Goal: Information Seeking & Learning: Find specific fact

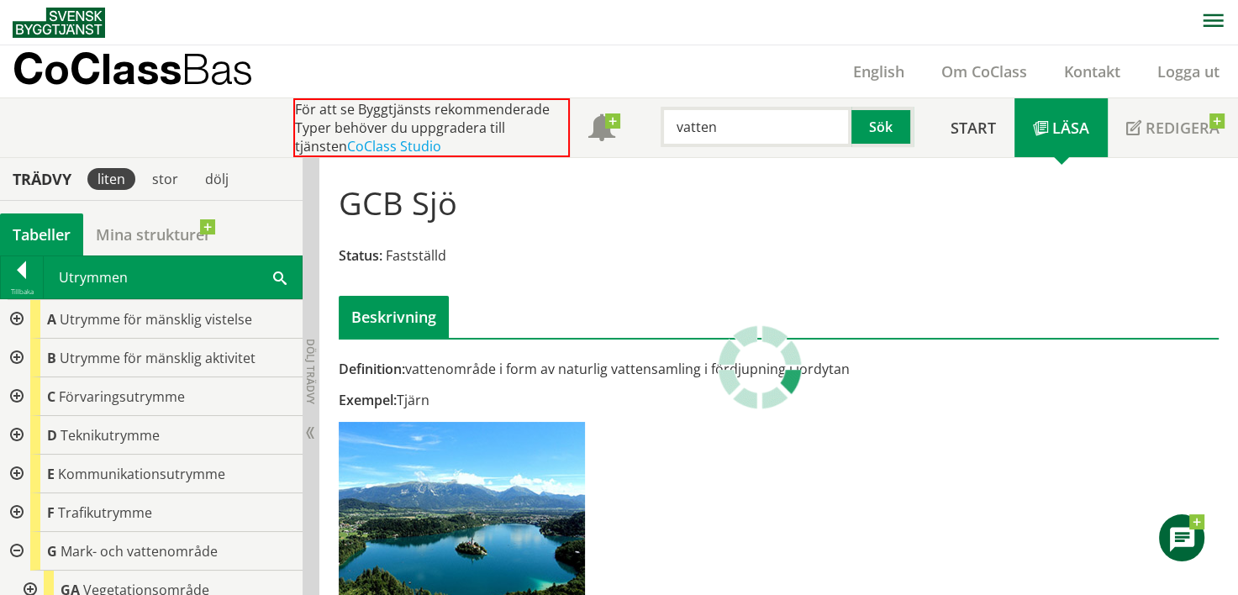
scroll to position [168, 0]
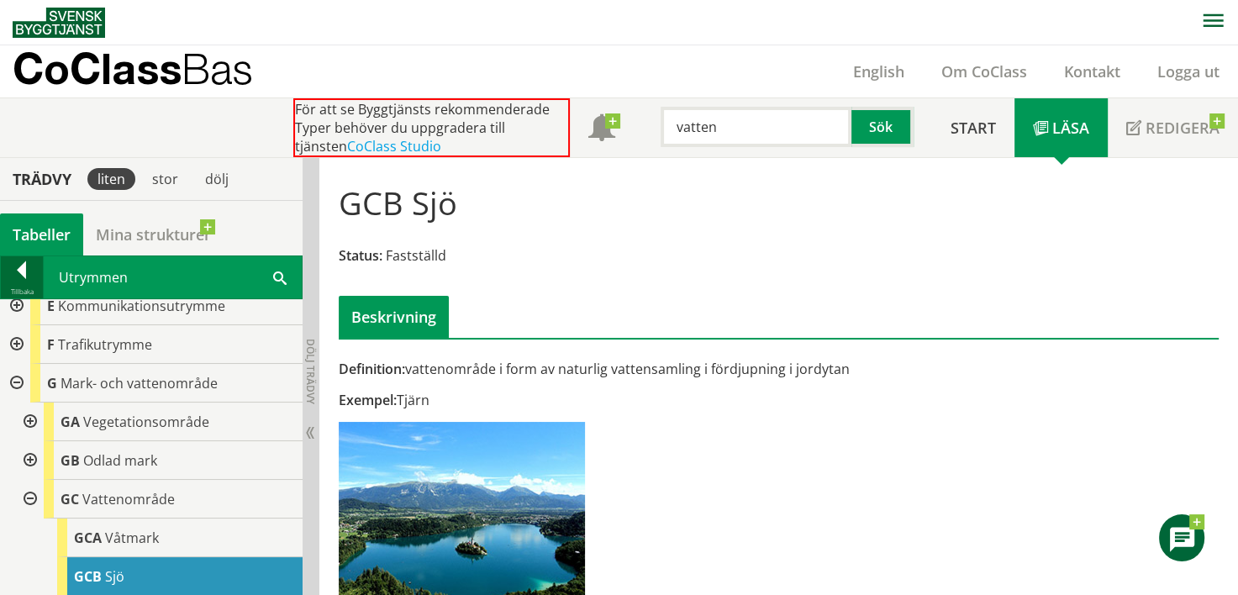
click at [28, 280] on div at bounding box center [22, 273] width 42 height 24
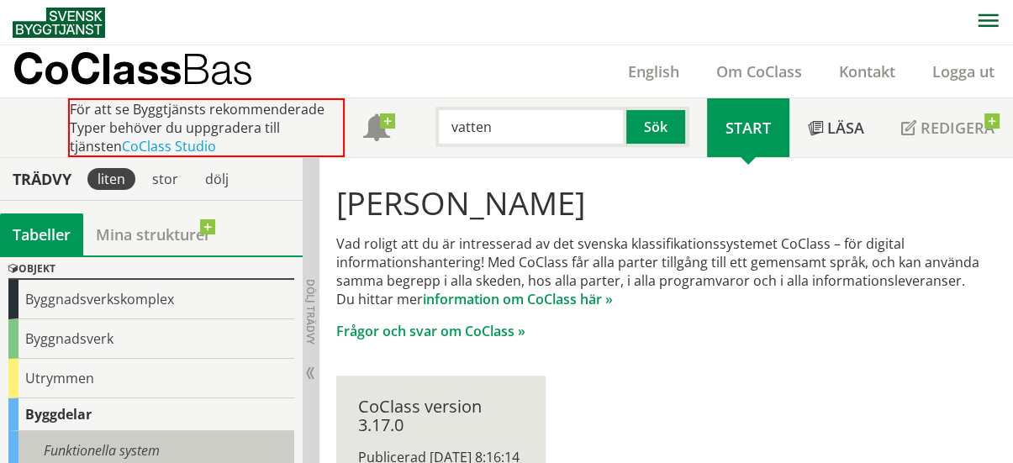
scroll to position [60, 0]
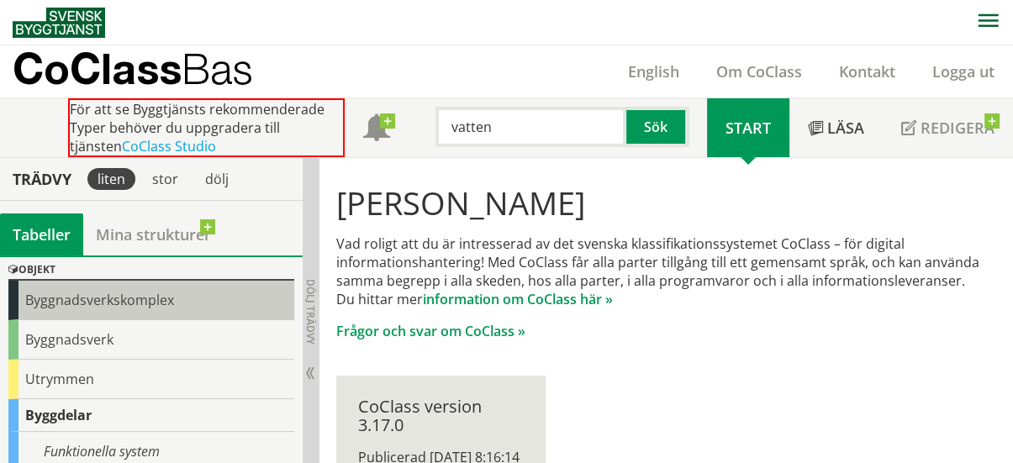
click at [75, 281] on div "Byggnadsverkskomplex" at bounding box center [151, 301] width 286 height 40
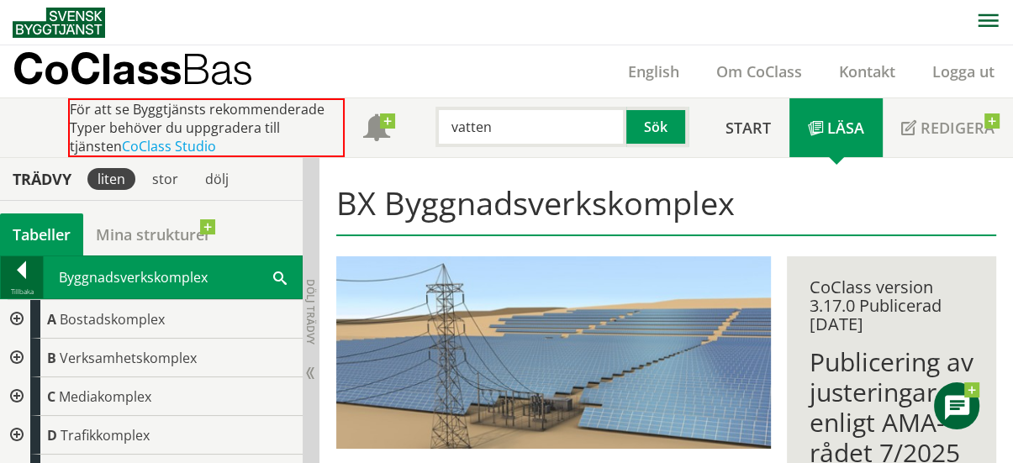
click at [31, 270] on div at bounding box center [22, 273] width 42 height 24
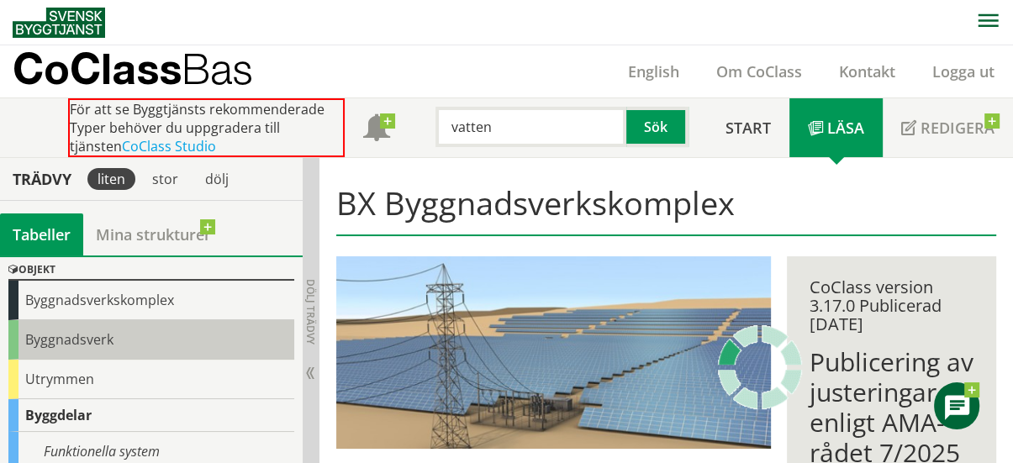
click at [77, 331] on div "Byggnadsverk" at bounding box center [151, 340] width 286 height 40
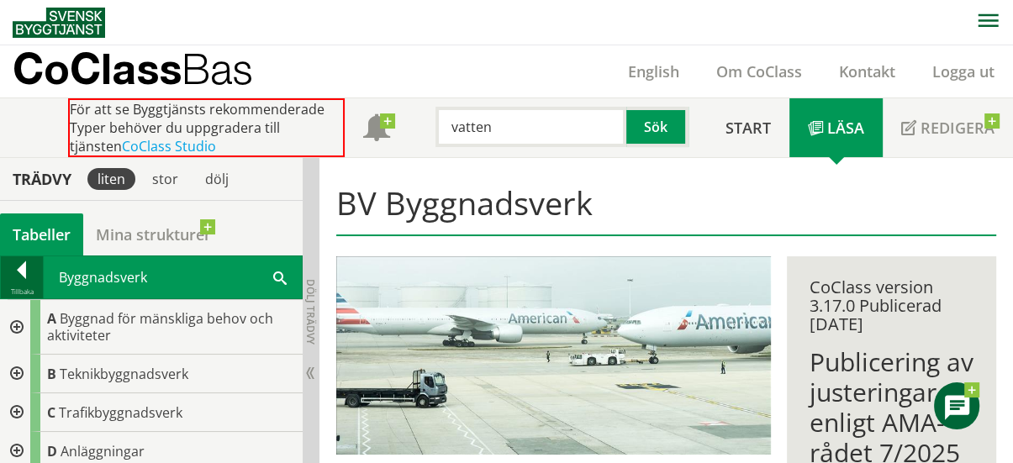
click at [28, 274] on div at bounding box center [22, 273] width 42 height 24
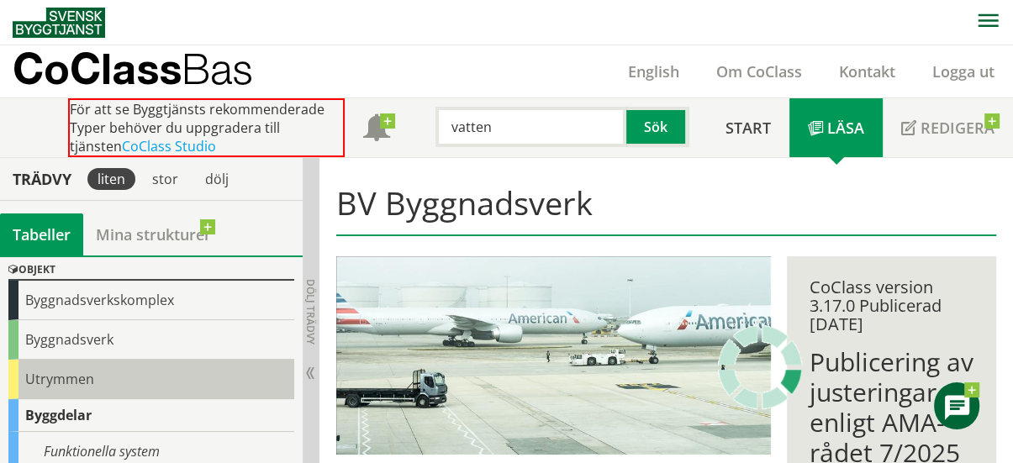
click at [111, 376] on div "Utrymmen" at bounding box center [151, 380] width 286 height 40
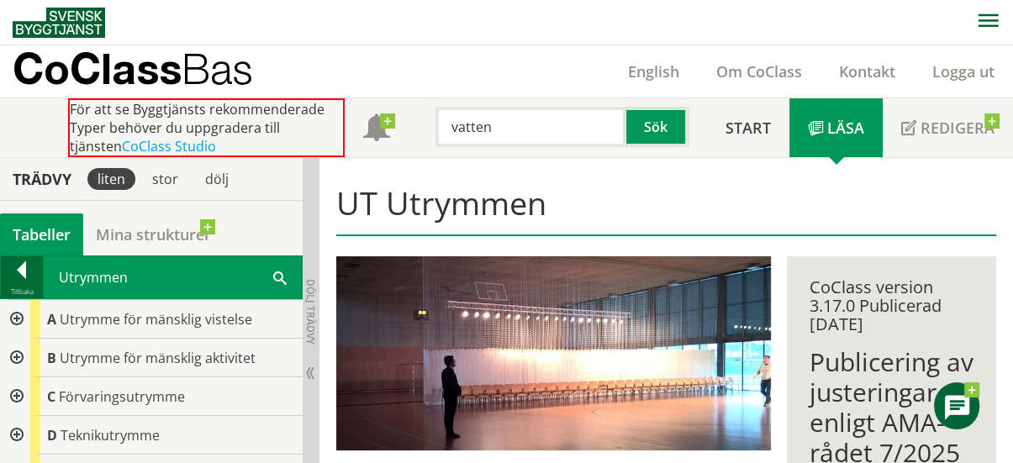
drag, startPoint x: 87, startPoint y: 377, endPoint x: 20, endPoint y: 274, distance: 123.4
click at [20, 274] on div at bounding box center [22, 273] width 42 height 24
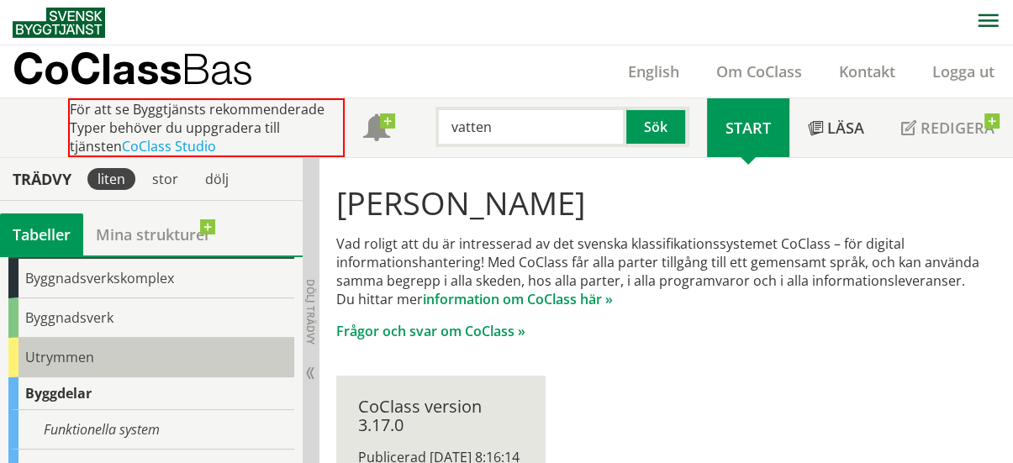
scroll to position [81, 0]
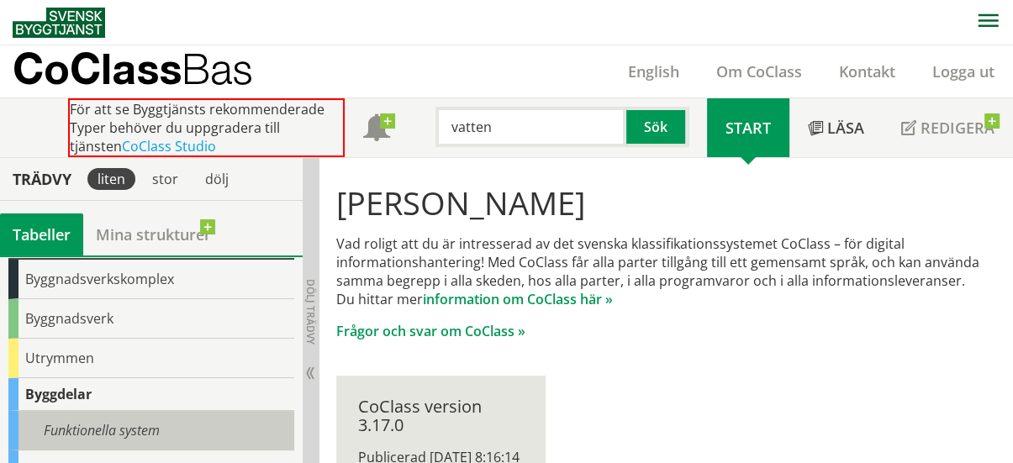
click at [66, 427] on div "Funktionella system" at bounding box center [151, 431] width 286 height 40
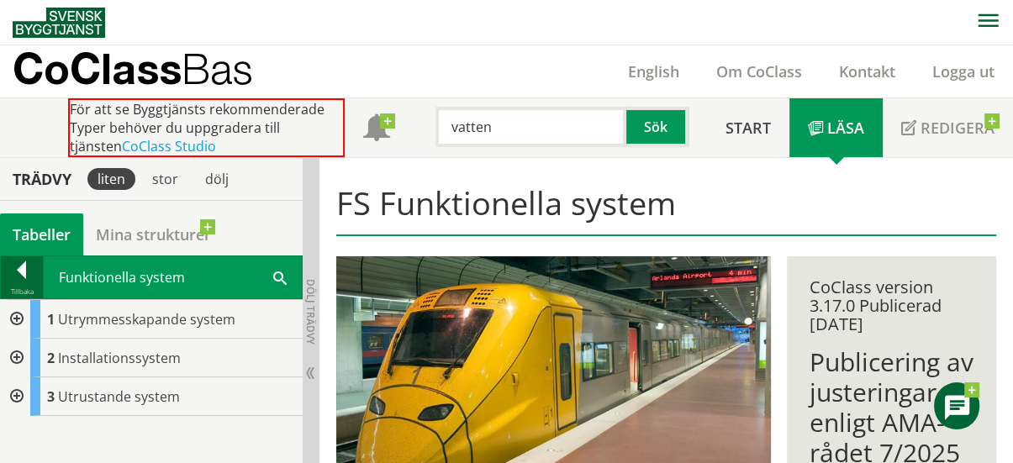
click at [27, 273] on div at bounding box center [22, 273] width 42 height 24
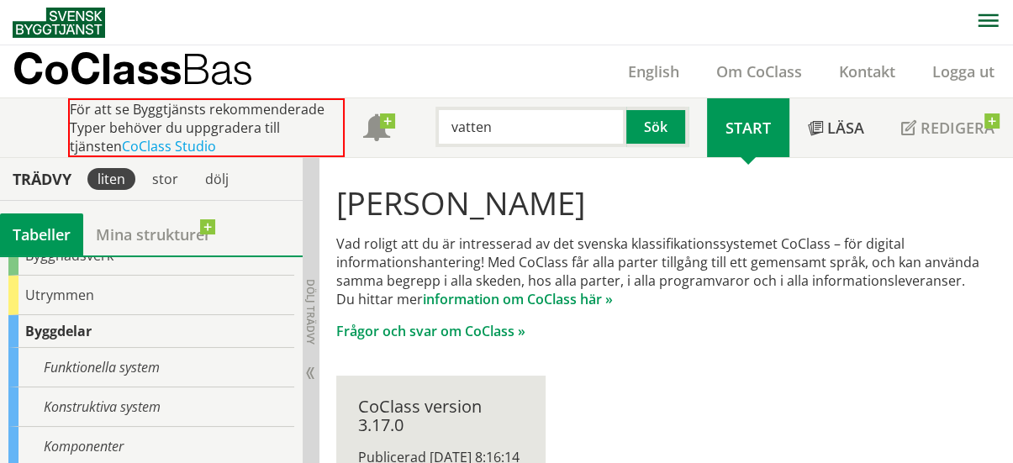
scroll to position [150, 0]
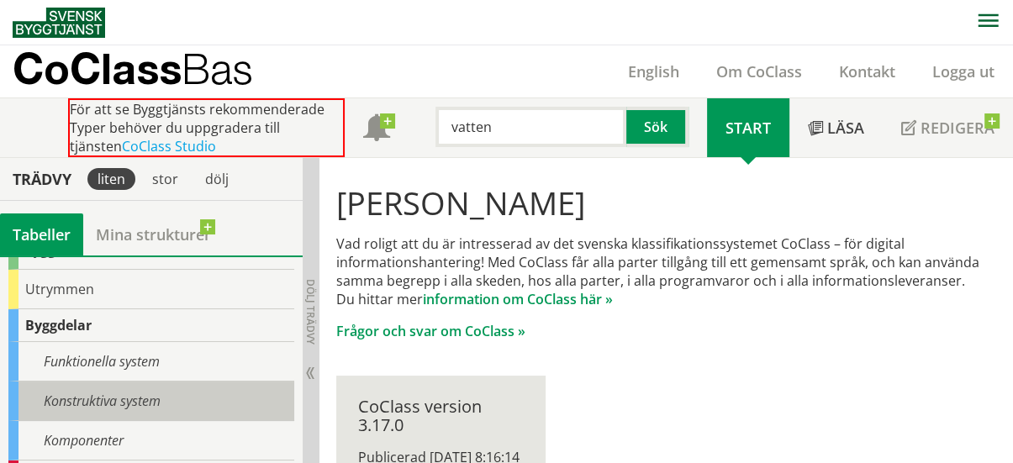
click at [72, 399] on div "Konstruktiva system" at bounding box center [151, 402] width 286 height 40
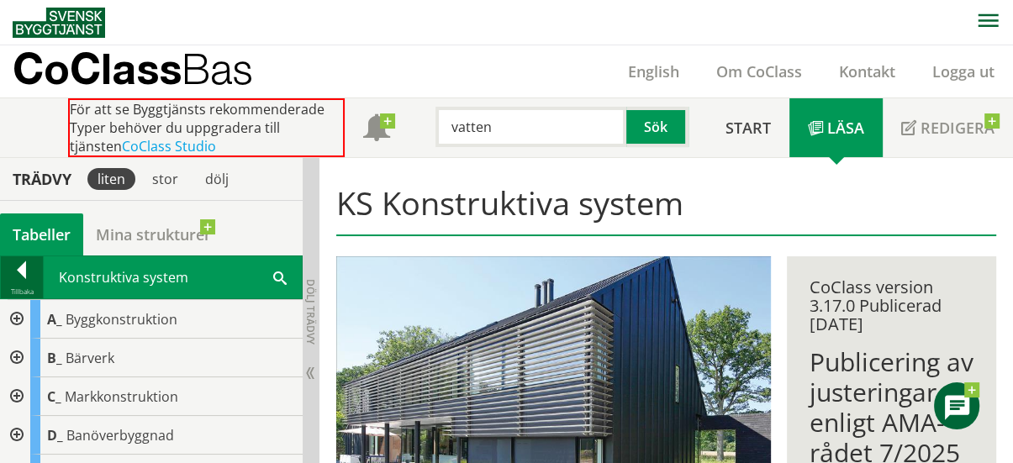
click at [17, 278] on div at bounding box center [22, 273] width 42 height 24
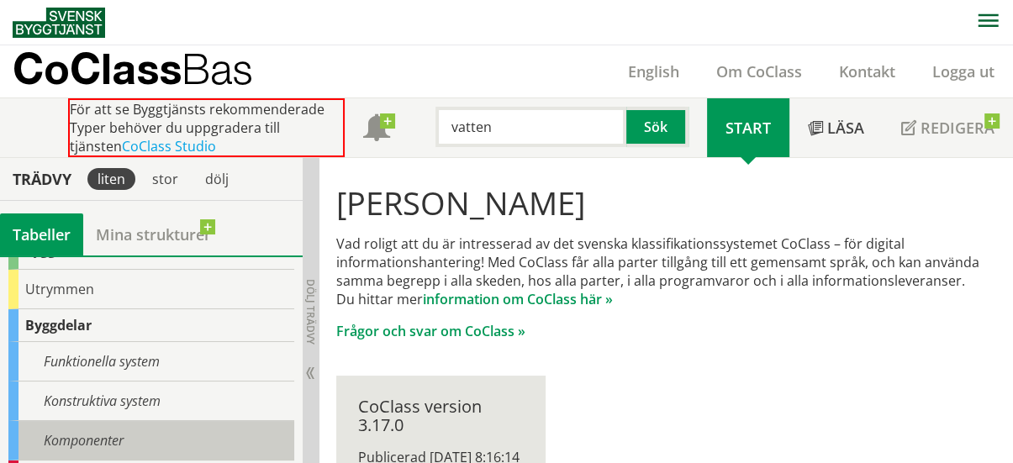
click at [82, 434] on div "Komponenter" at bounding box center [151, 441] width 286 height 40
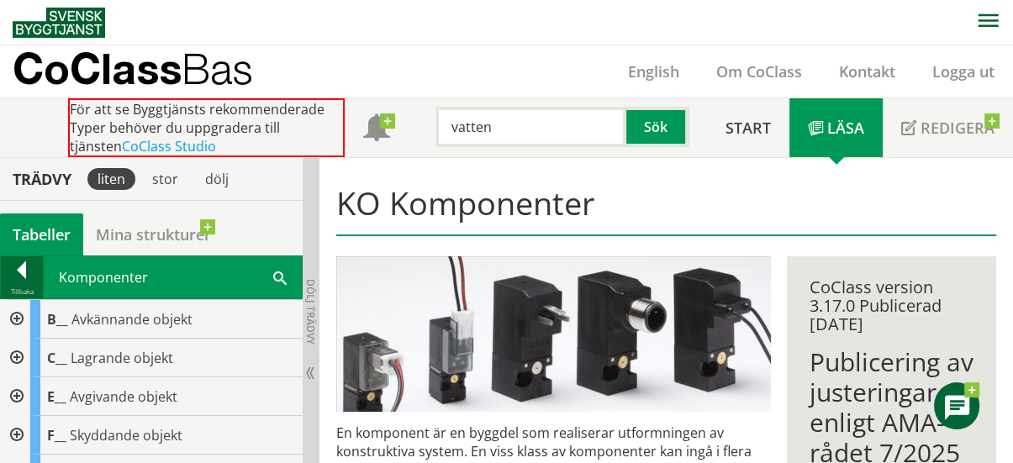
click at [29, 270] on div at bounding box center [22, 273] width 42 height 24
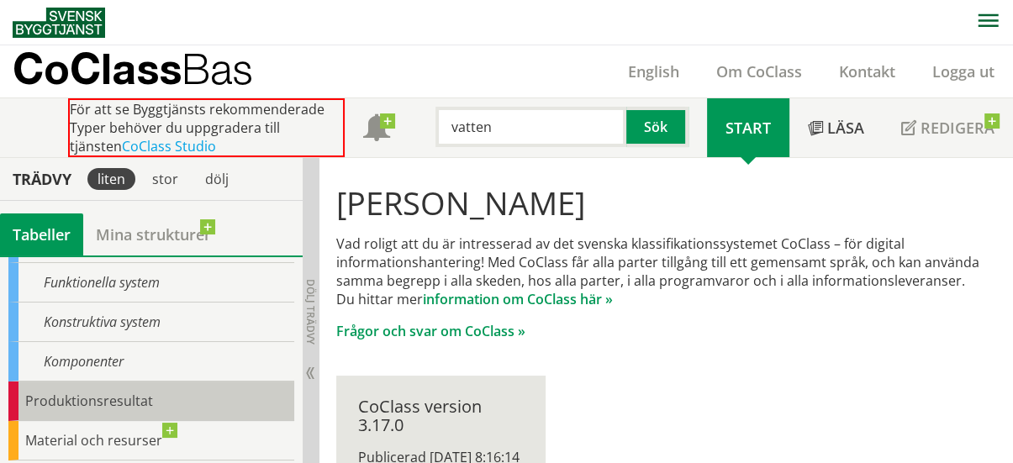
scroll to position [230, 0]
click at [87, 398] on div "Produktionsresultat" at bounding box center [151, 401] width 286 height 40
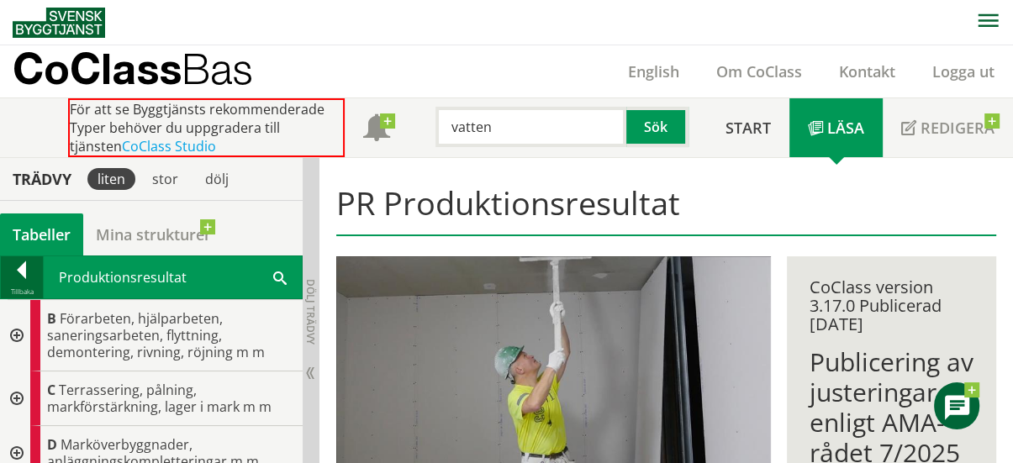
click at [25, 279] on div at bounding box center [22, 273] width 42 height 24
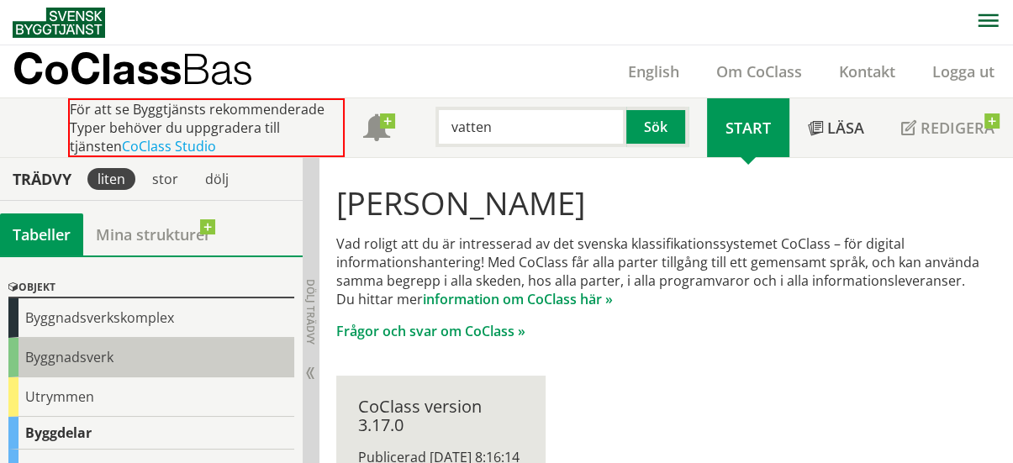
scroll to position [37, 0]
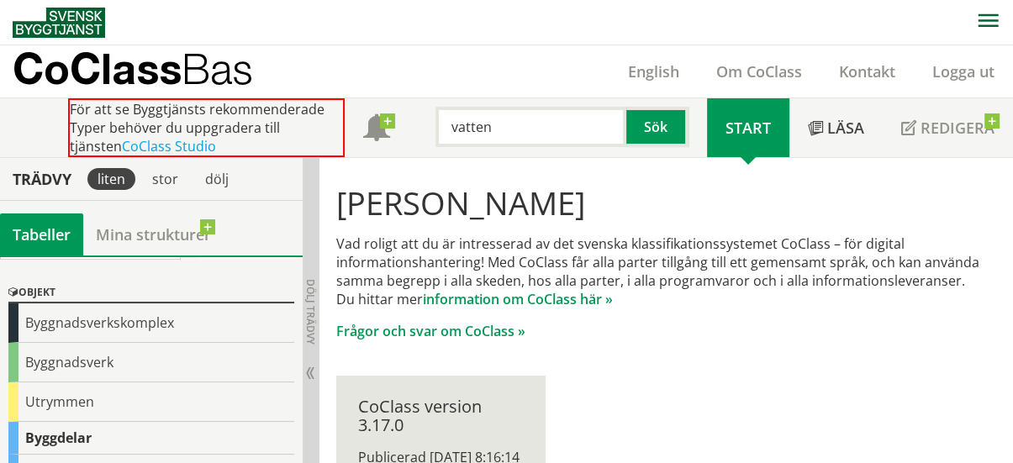
click at [508, 135] on input "vatten" at bounding box center [530, 127] width 191 height 40
type input "v"
type input "bevattningssystem"
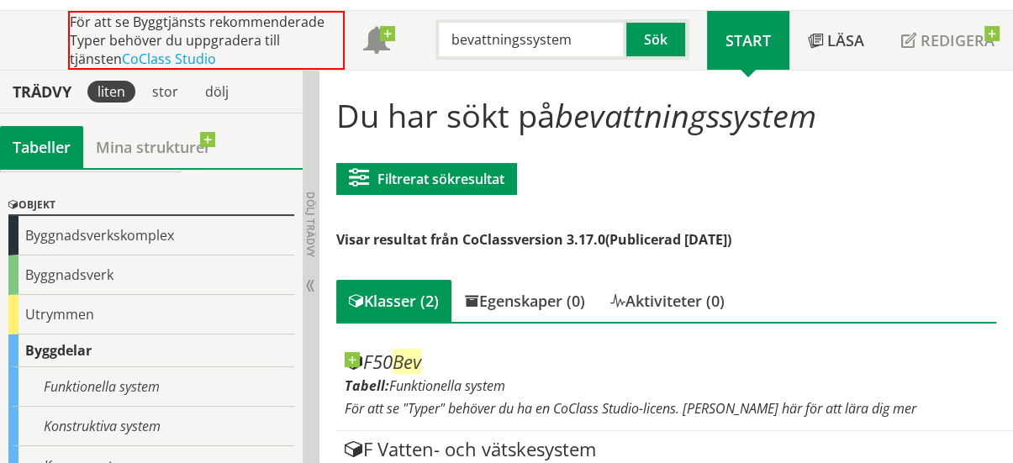
scroll to position [149, 0]
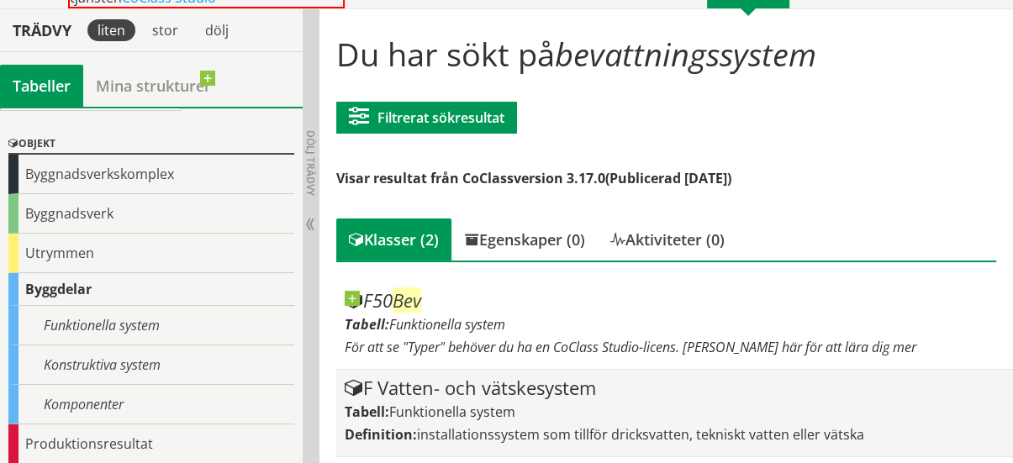
click at [501, 399] on div "F Vatten- och vätskesystem Tabell: Funktionella system Definition: installation…" at bounding box center [675, 413] width 660 height 70
click at [493, 394] on div "F Vatten- och vätskesystem" at bounding box center [675, 388] width 660 height 20
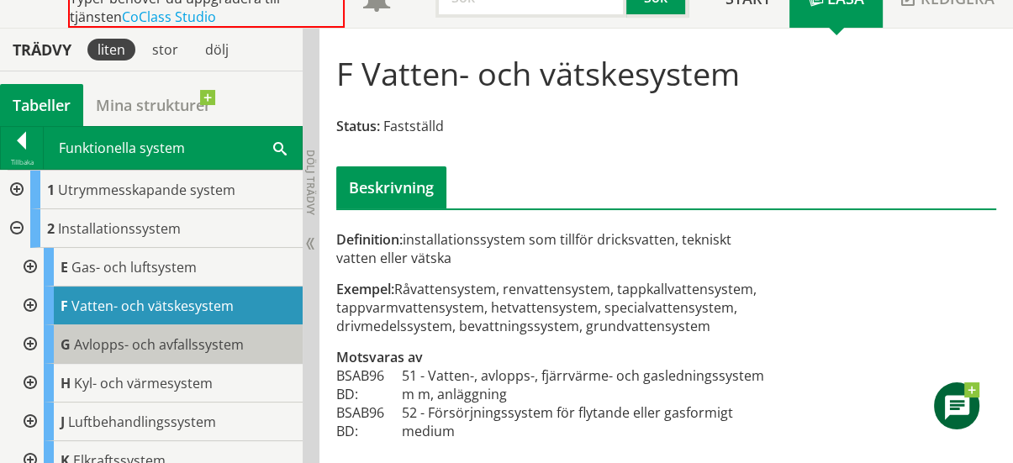
scroll to position [132, 0]
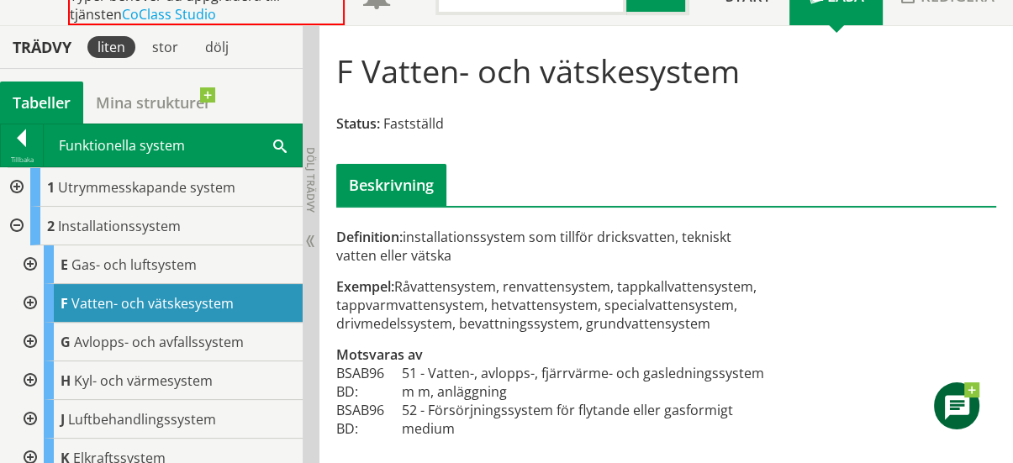
click at [16, 233] on div at bounding box center [15, 226] width 30 height 39
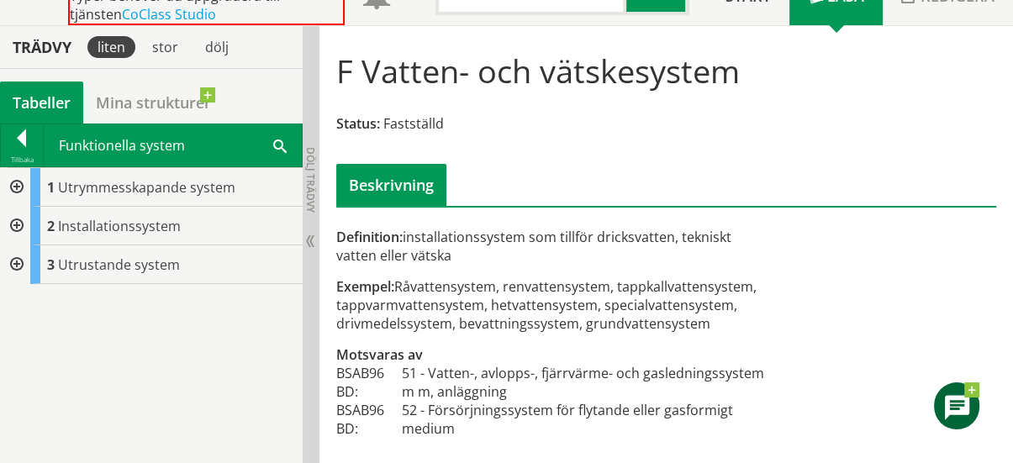
click at [16, 233] on div at bounding box center [15, 226] width 30 height 39
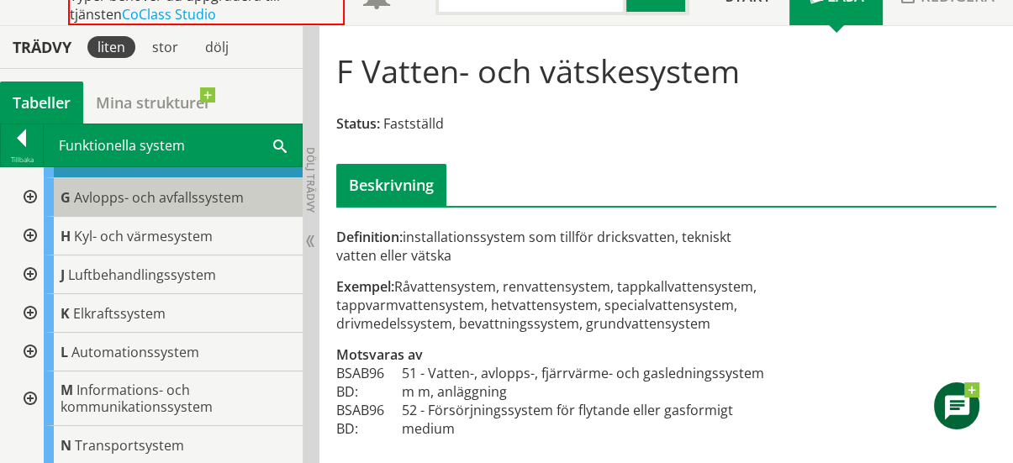
scroll to position [10, 0]
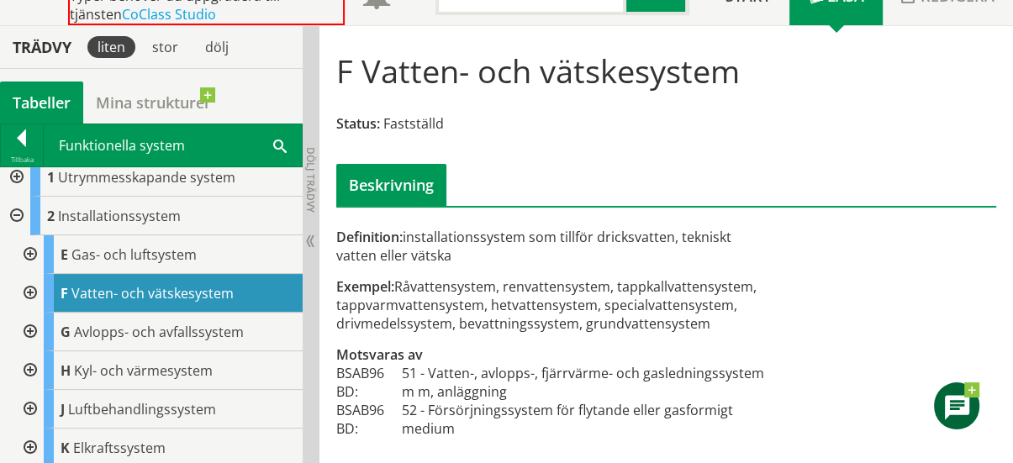
click at [30, 290] on div at bounding box center [28, 293] width 30 height 39
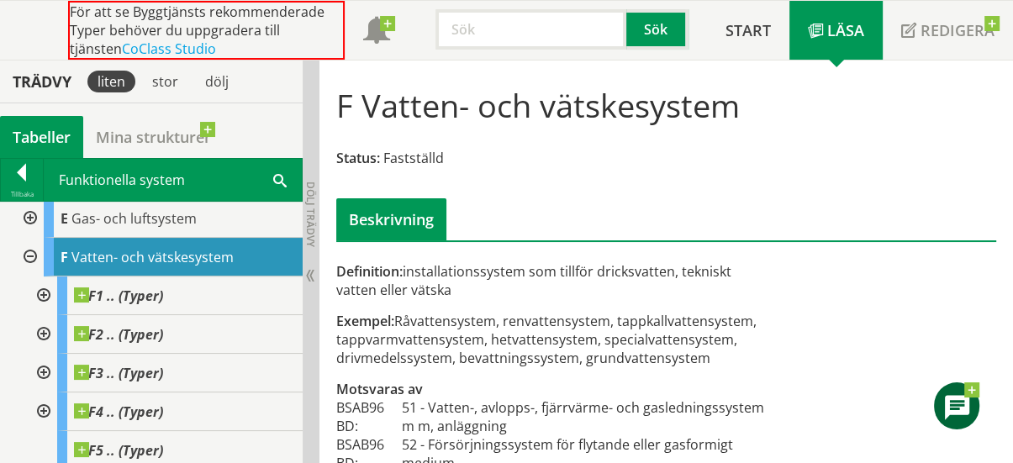
scroll to position [132, 0]
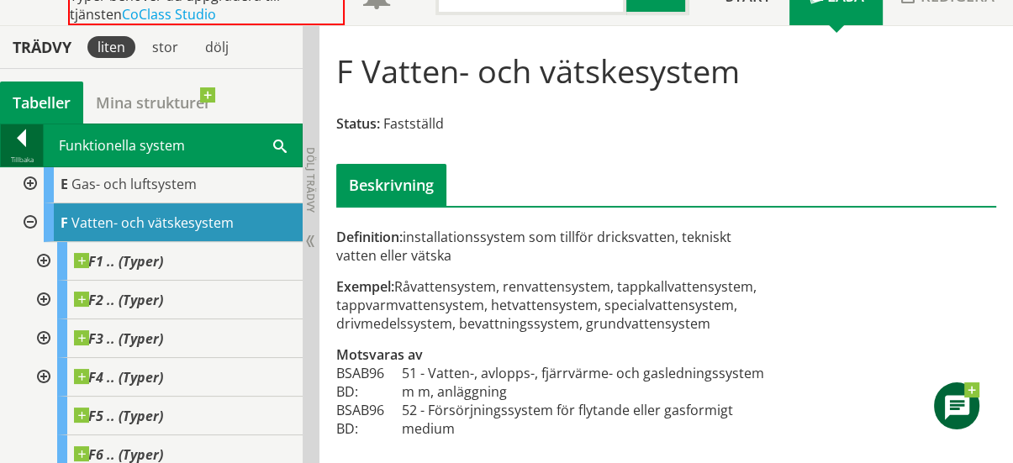
click at [21, 153] on div "Tillbaka" at bounding box center [22, 159] width 42 height 13
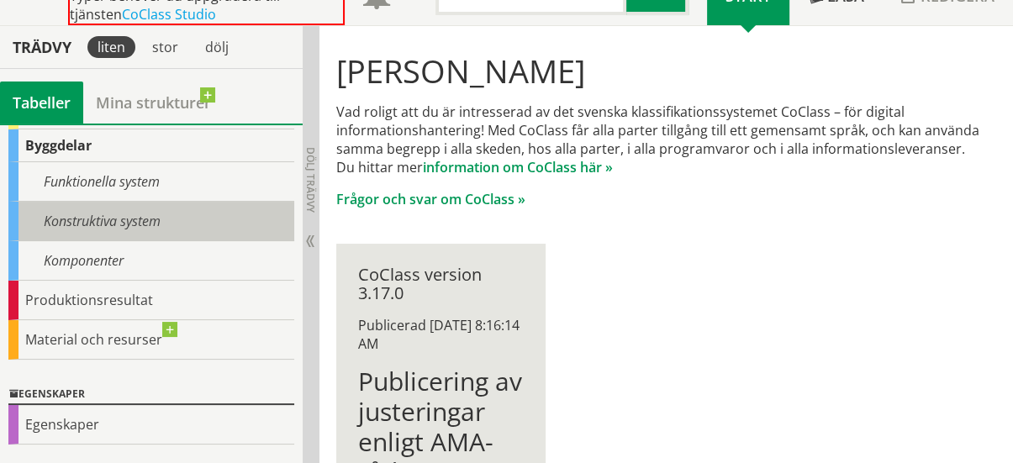
scroll to position [201, 0]
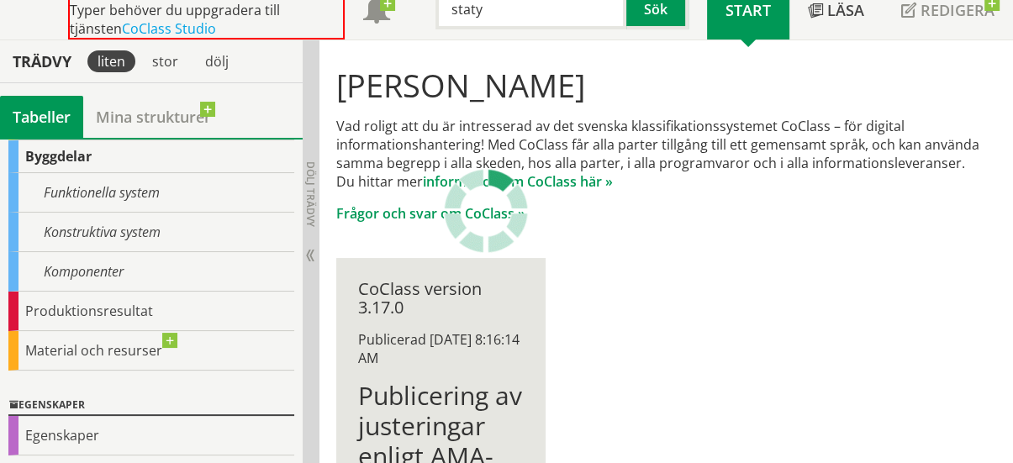
type input "staty"
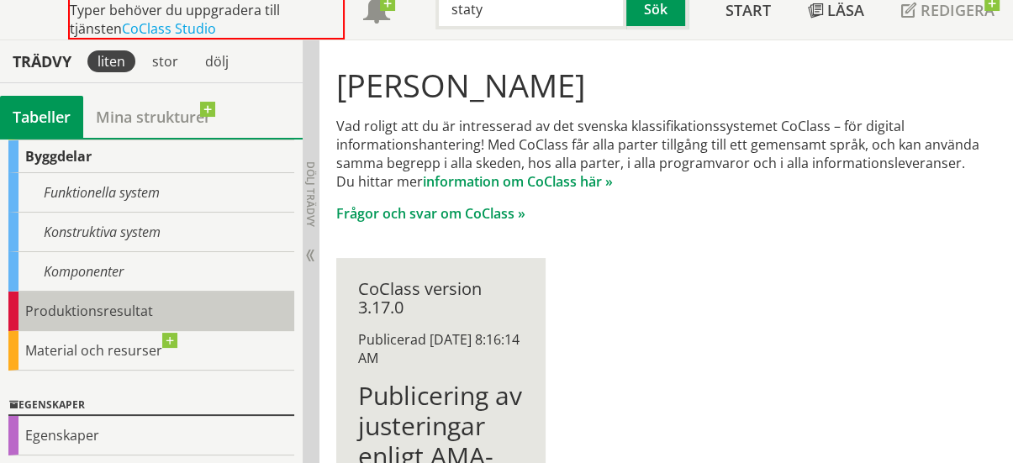
scroll to position [0, 0]
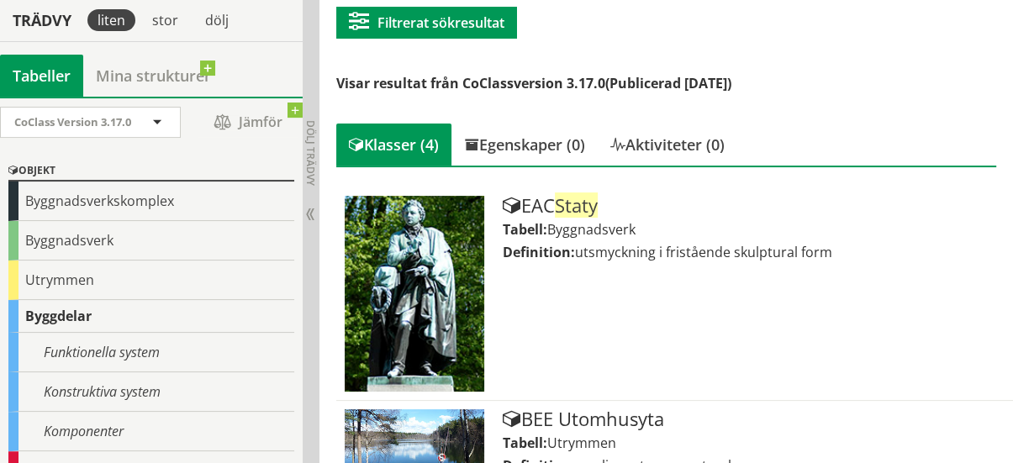
scroll to position [242, 0]
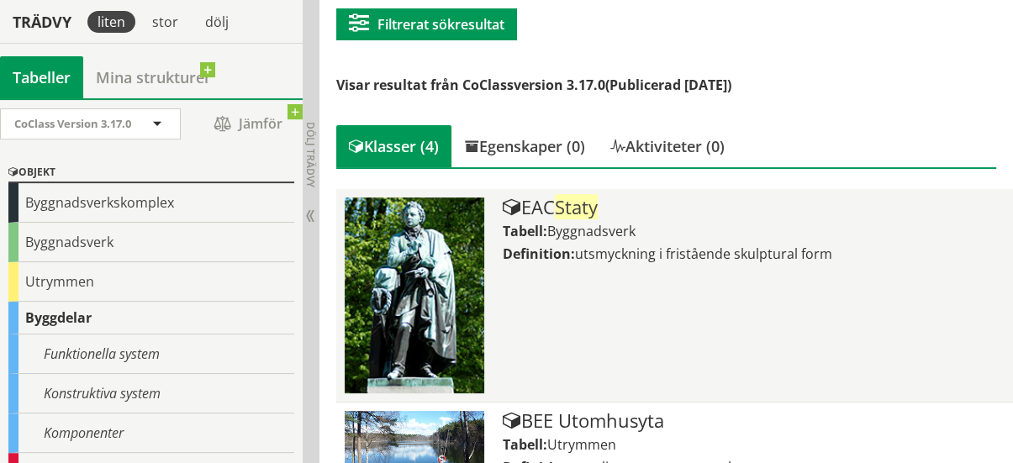
click at [576, 198] on span "Staty" at bounding box center [576, 206] width 43 height 25
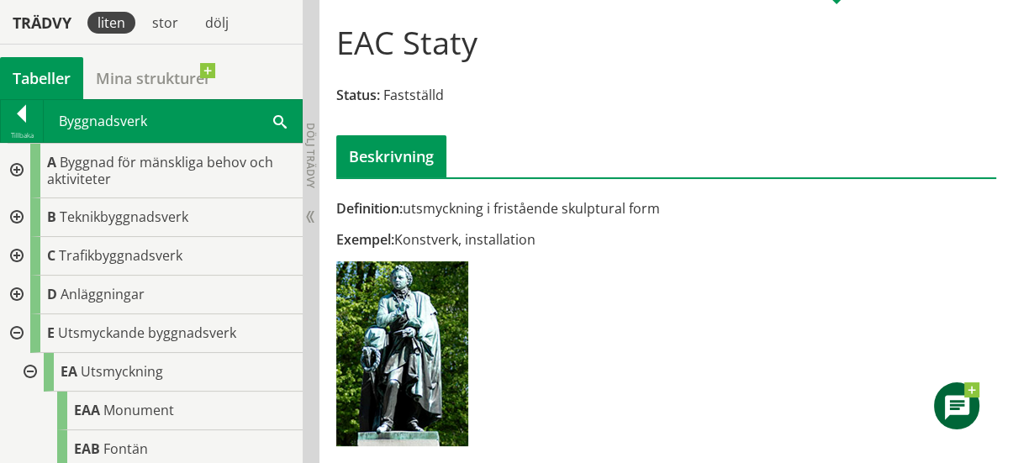
scroll to position [161, 0]
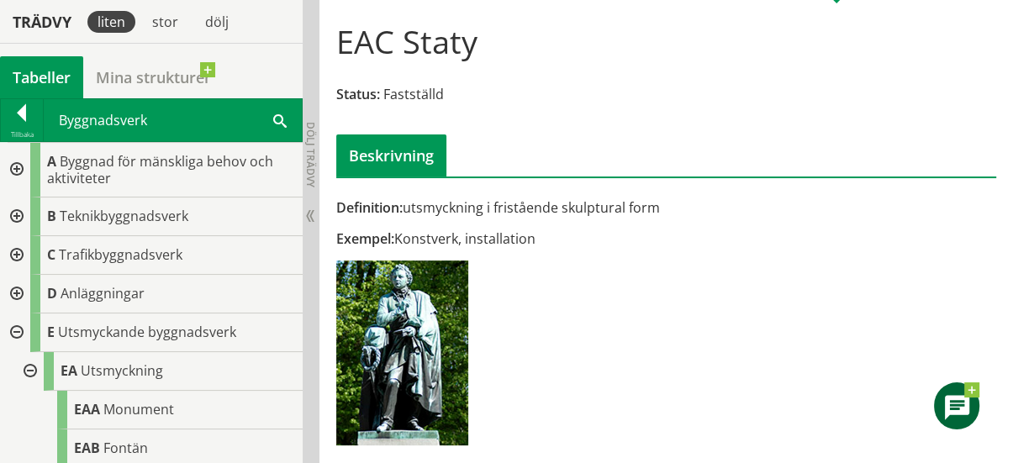
drag, startPoint x: 547, startPoint y: 242, endPoint x: 344, endPoint y: 208, distance: 206.2
click at [344, 208] on div "Definition: utsmyckning i fristående skulptural form Exempel: Konstverk, instal…" at bounding box center [553, 327] width 451 height 259
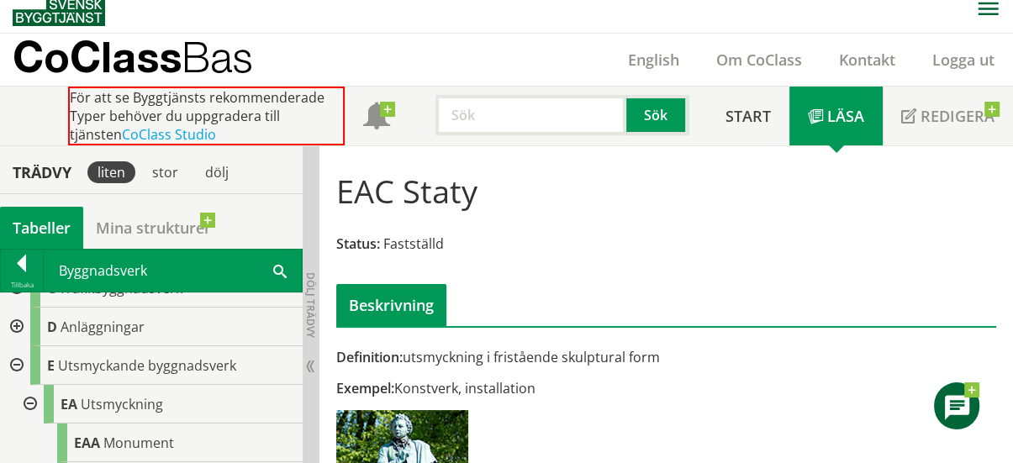
scroll to position [0, 0]
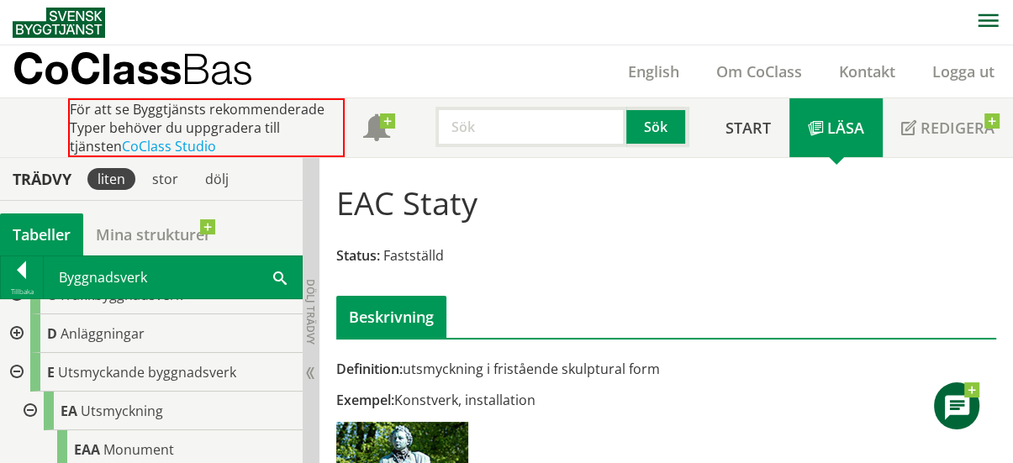
click at [573, 112] on input "text" at bounding box center [530, 127] width 191 height 40
type input "skulptur"
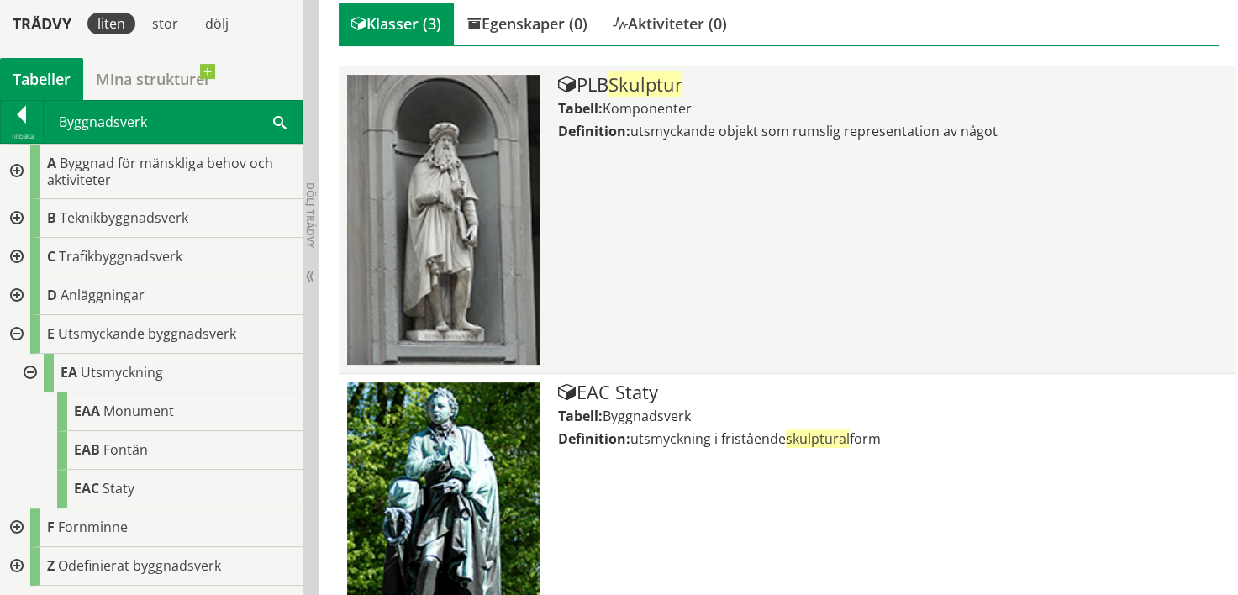
scroll to position [367, 0]
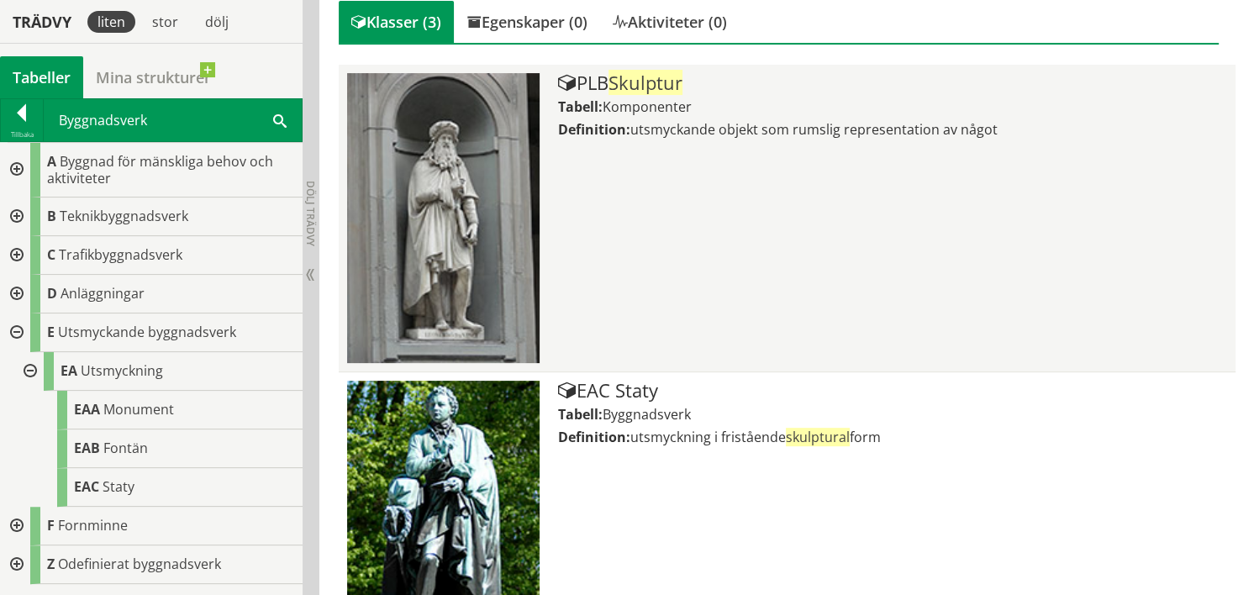
click at [607, 110] on span "Komponenter" at bounding box center [647, 107] width 89 height 18
click at [603, 82] on div "PLB Skulptur" at bounding box center [892, 83] width 669 height 20
click at [591, 220] on div "PLB Skulptur Tabell: Komponenter Definition: utsmyckande objekt som rumslig rep…" at bounding box center [892, 218] width 669 height 290
click at [613, 256] on div "PLB Skulptur Tabell: Komponenter Definition: utsmyckande objekt som rumslig rep…" at bounding box center [892, 218] width 669 height 290
